Goal: Transaction & Acquisition: Purchase product/service

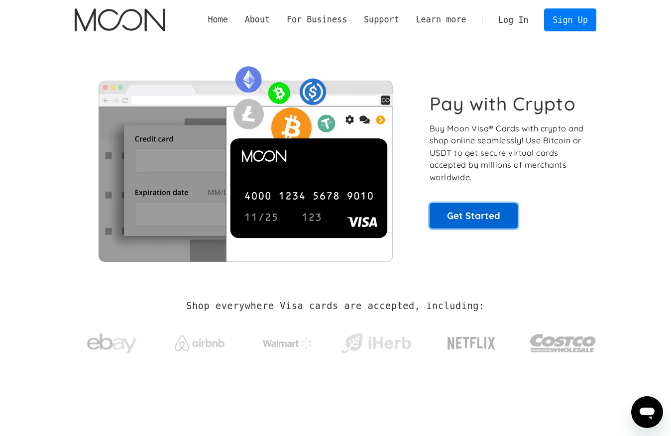
click at [460, 221] on link "Get Started" at bounding box center [474, 215] width 88 height 25
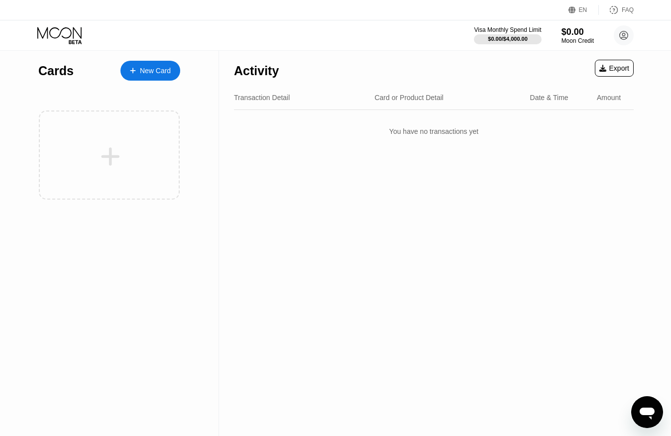
click at [144, 68] on div "New Card" at bounding box center [155, 71] width 31 height 8
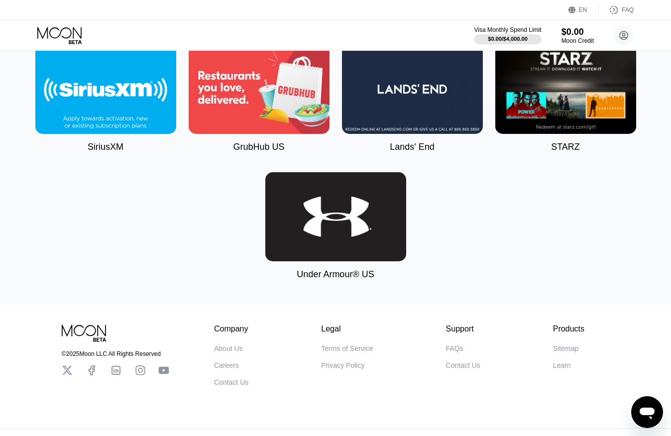
scroll to position [3192, 0]
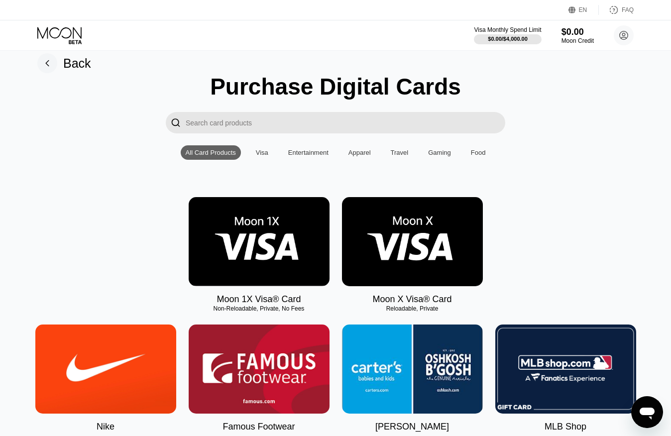
scroll to position [7, 0]
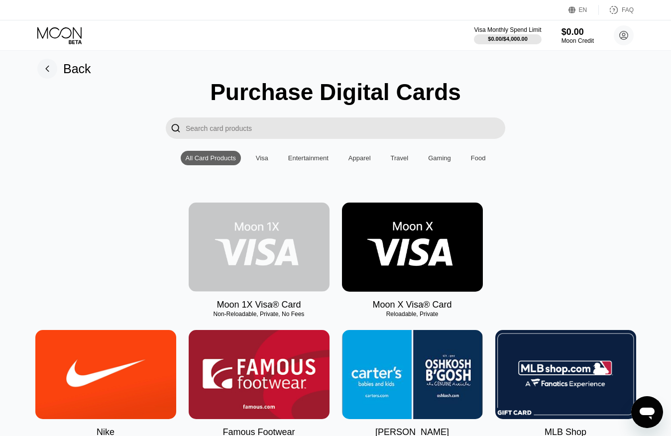
click at [228, 235] on img at bounding box center [259, 247] width 141 height 89
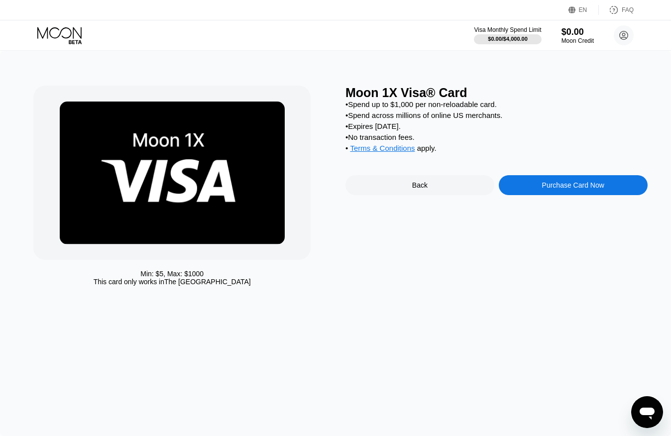
click at [529, 195] on div "Purchase Card Now" at bounding box center [573, 185] width 149 height 20
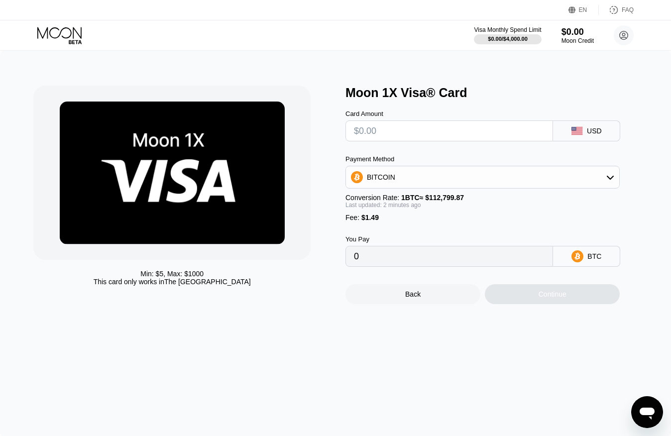
click at [454, 134] on input "text" at bounding box center [449, 131] width 191 height 20
type input "$1"
type input "0.00002208"
type input "$10"
type input "0.00010187"
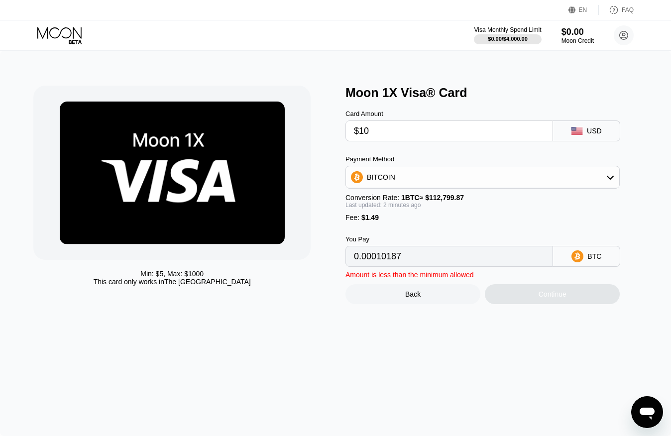
type input "$100"
type input "0.00089974"
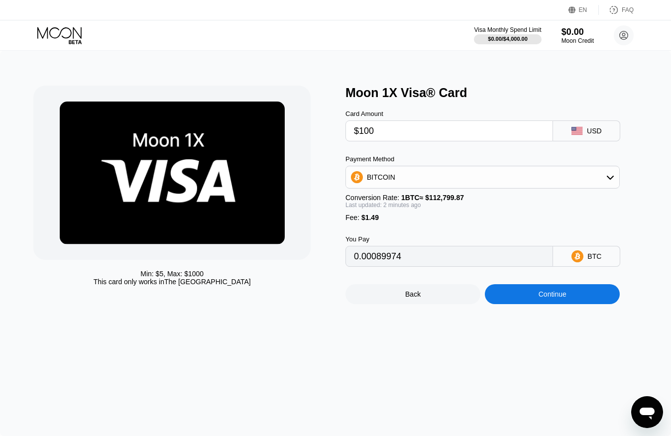
type input "$100"
click at [393, 256] on input "0.00089974" at bounding box center [449, 257] width 191 height 20
type input "0.00089970"
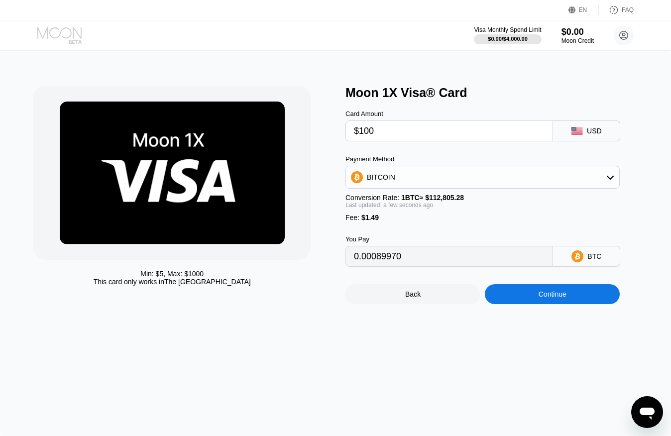
click at [60, 36] on icon at bounding box center [60, 35] width 46 height 17
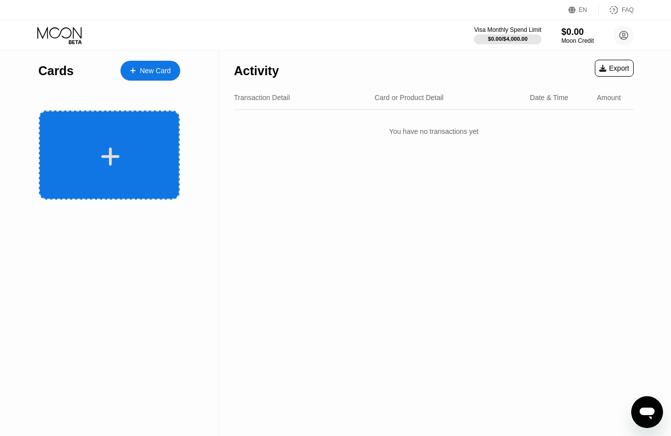
click at [163, 164] on div at bounding box center [111, 156] width 124 height 22
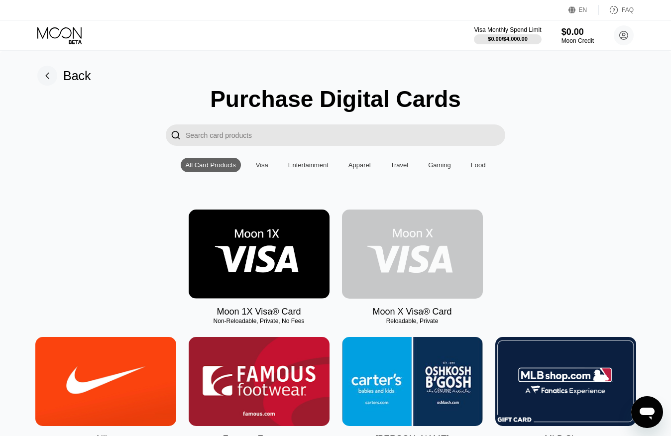
click at [392, 250] on img at bounding box center [412, 254] width 141 height 89
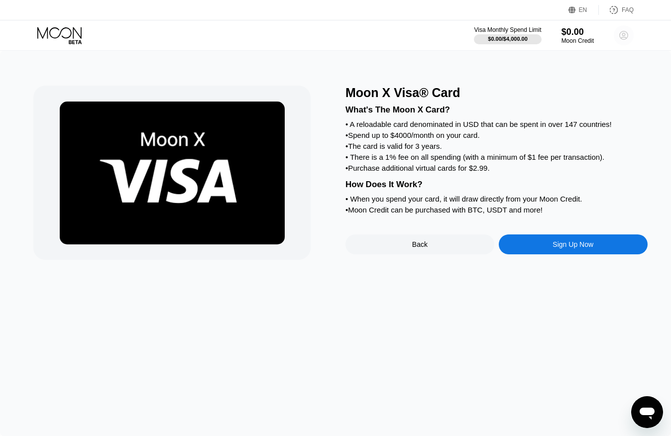
click at [628, 37] on icon at bounding box center [624, 35] width 8 height 8
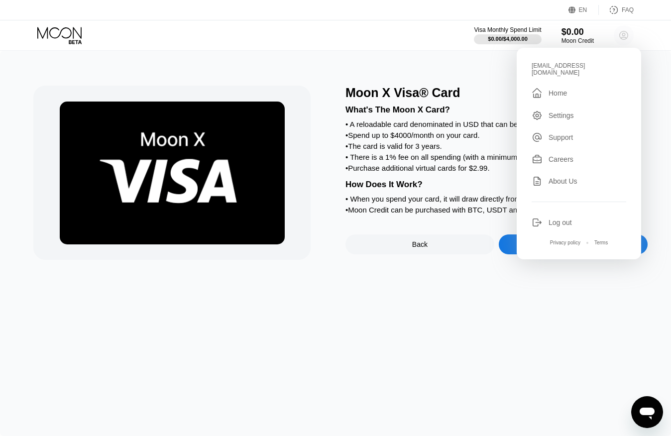
click at [628, 37] on icon at bounding box center [624, 35] width 8 height 8
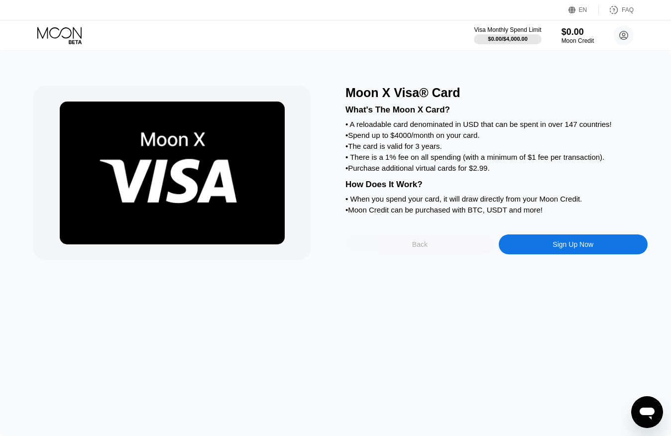
click at [402, 243] on div "Back" at bounding box center [420, 245] width 149 height 20
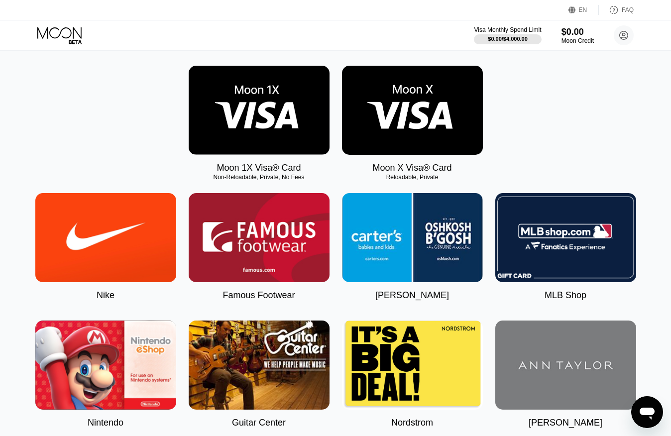
scroll to position [143, 0]
